Goal: Find specific page/section: Find specific page/section

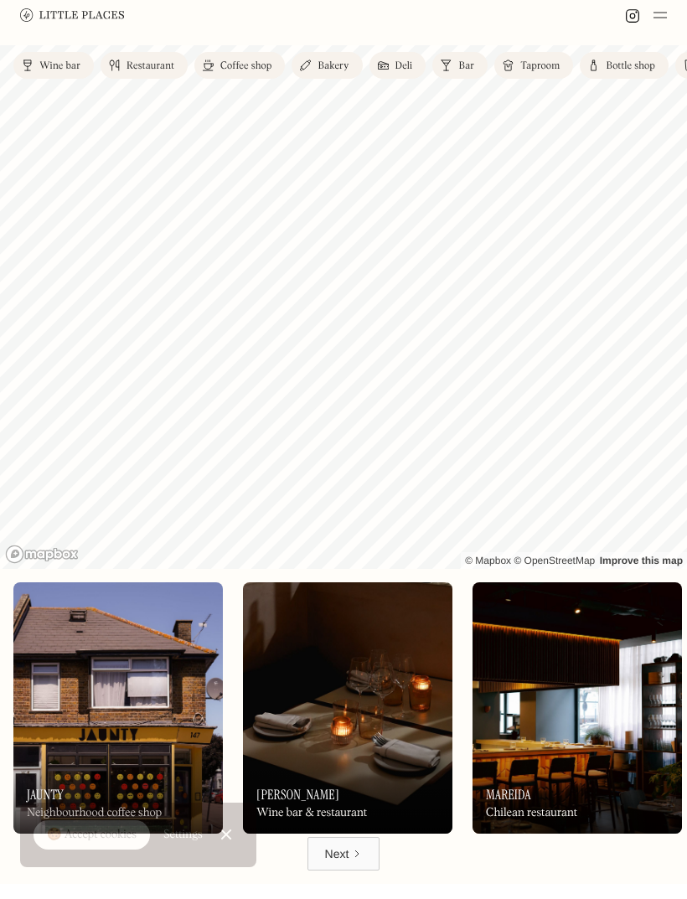
scroll to position [60, 0]
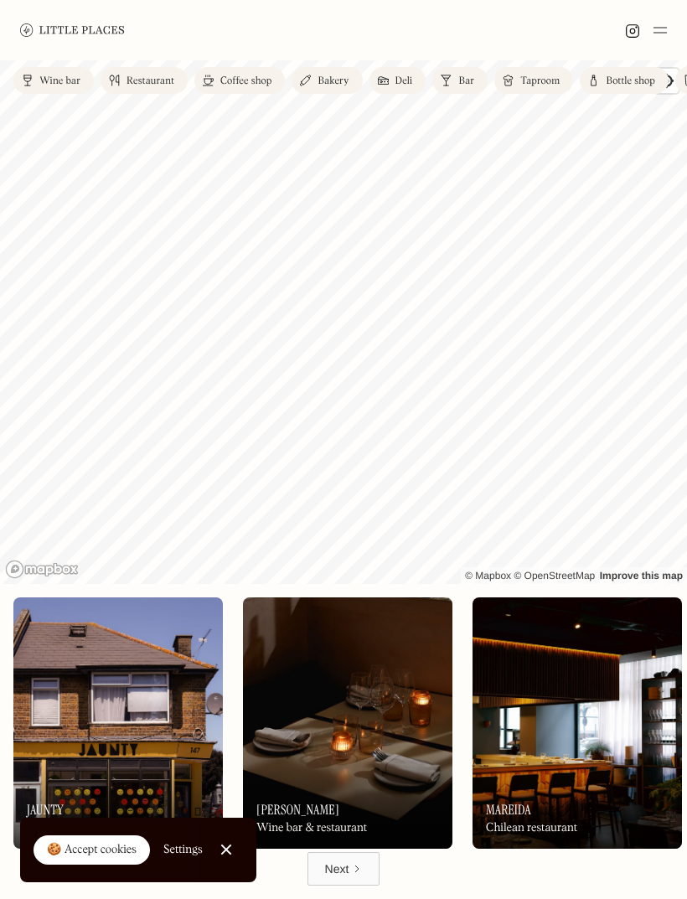
click at [334, 79] on div "Bakery" at bounding box center [333, 81] width 31 height 10
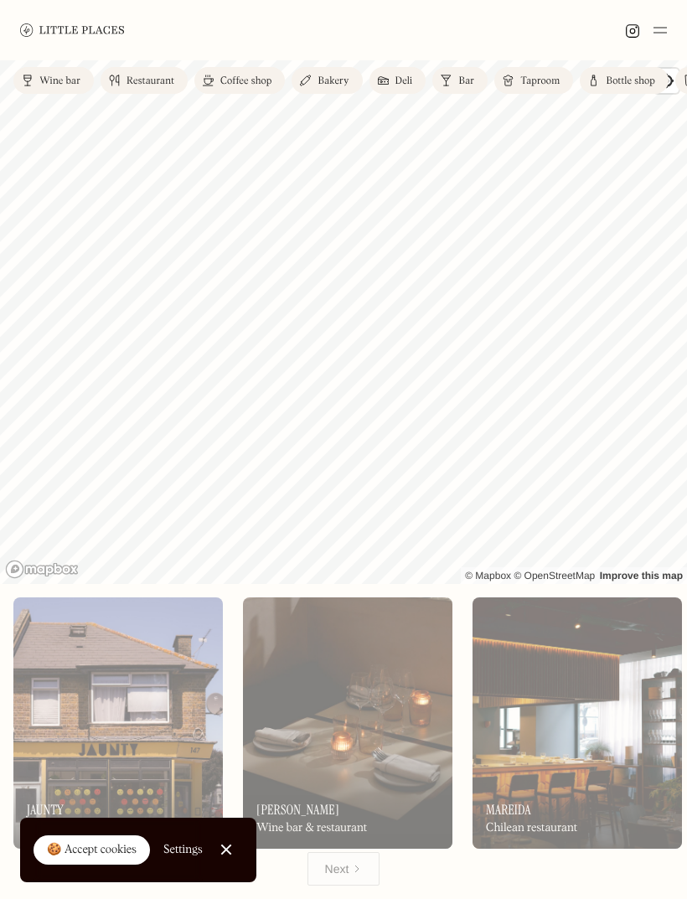
click at [251, 79] on div "Coffee shop" at bounding box center [245, 81] width 51 height 10
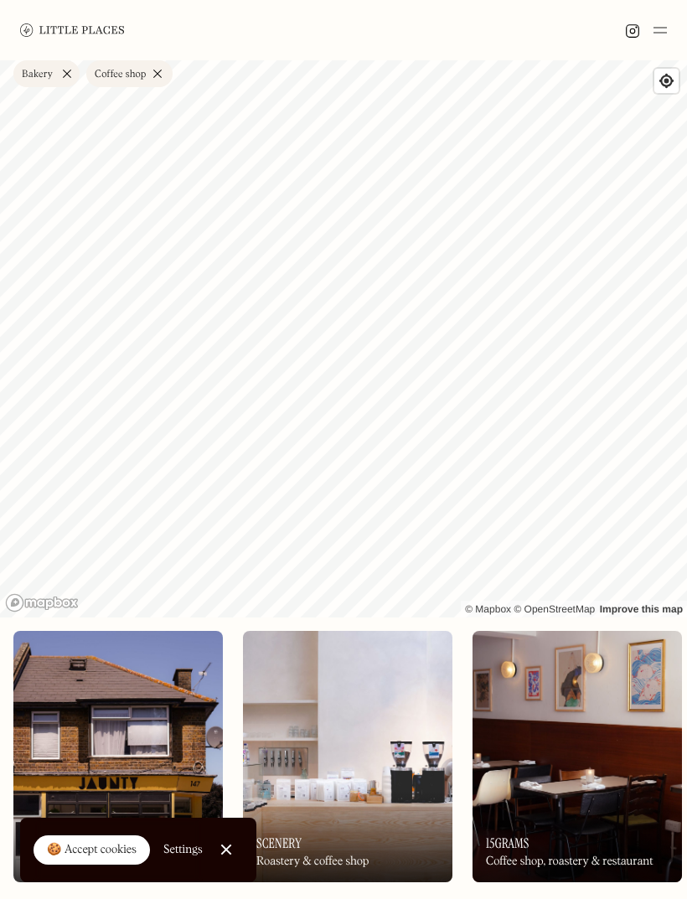
click at [150, 84] on link "Coffee shop" at bounding box center [129, 73] width 86 height 27
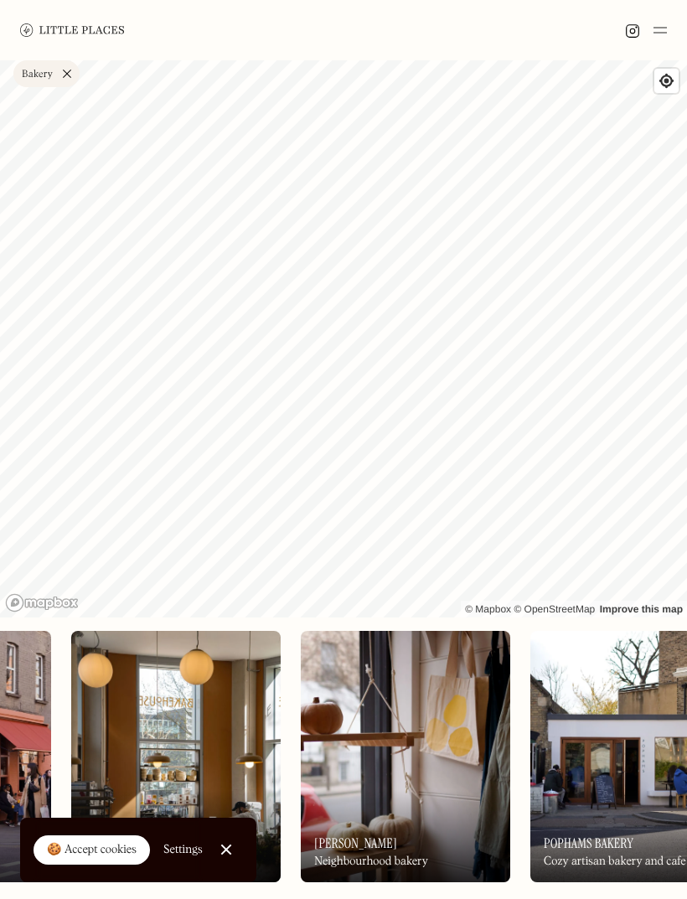
scroll to position [0, 389]
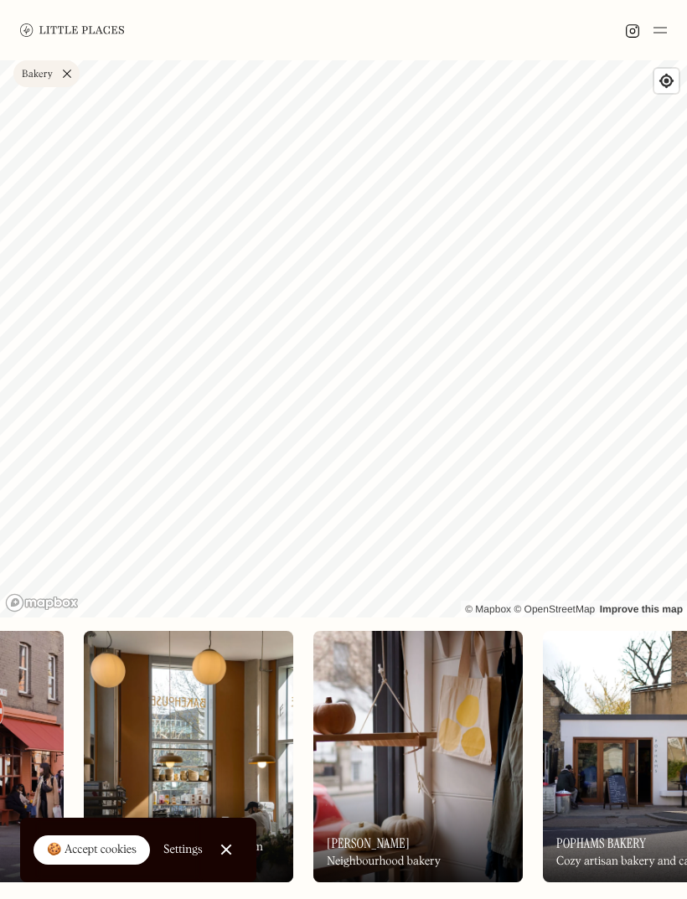
click at [337, 732] on img at bounding box center [418, 756] width 210 height 251
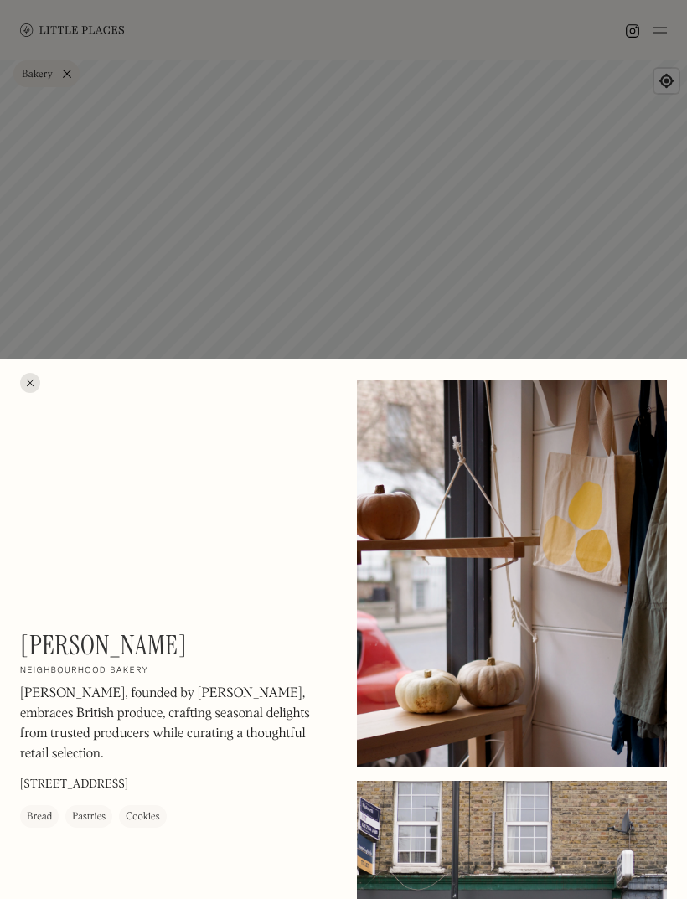
click at [32, 572] on div "Quince Bakery On Our Radar Neighbourhood bakery [PERSON_NAME], founded by [PERS…" at bounding box center [343, 793] width 687 height 867
click at [25, 393] on div at bounding box center [30, 383] width 20 height 20
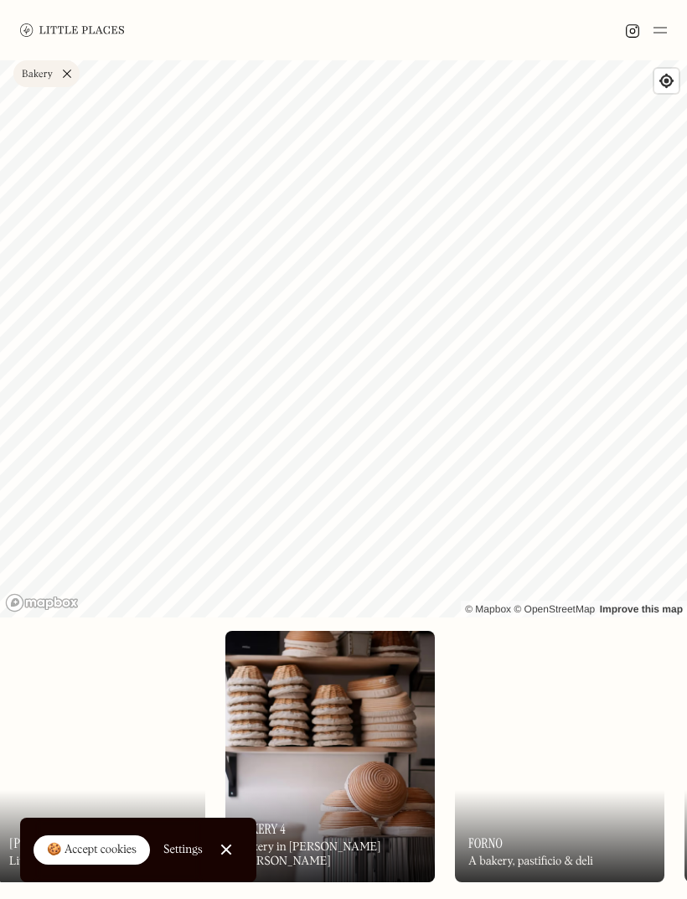
scroll to position [0, 1738]
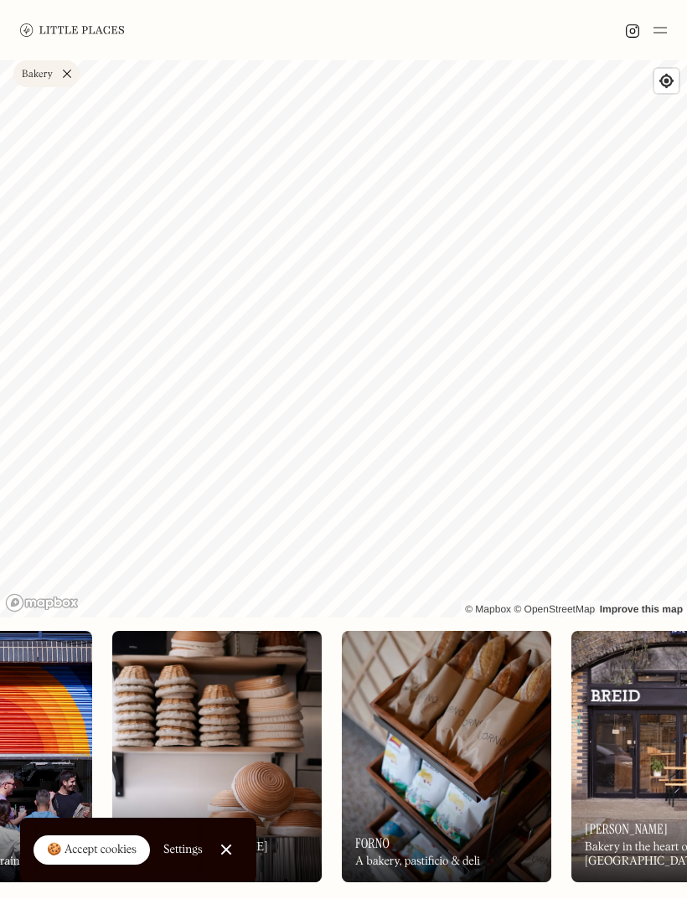
click at [372, 740] on img at bounding box center [447, 756] width 210 height 251
